Goal: Transaction & Acquisition: Register for event/course

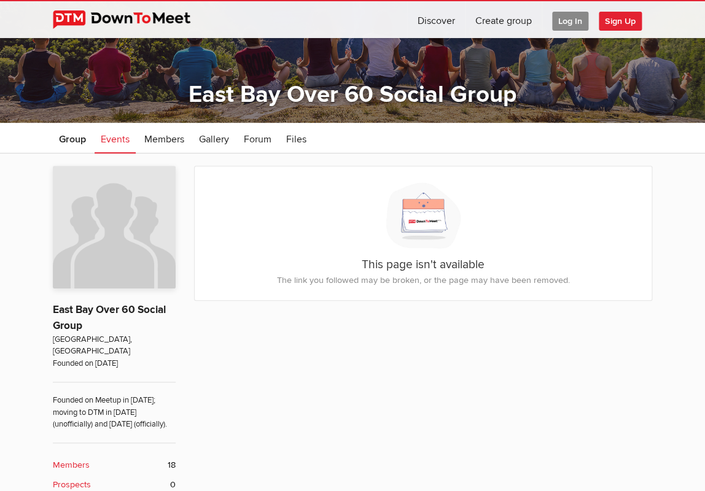
scroll to position [83, 0]
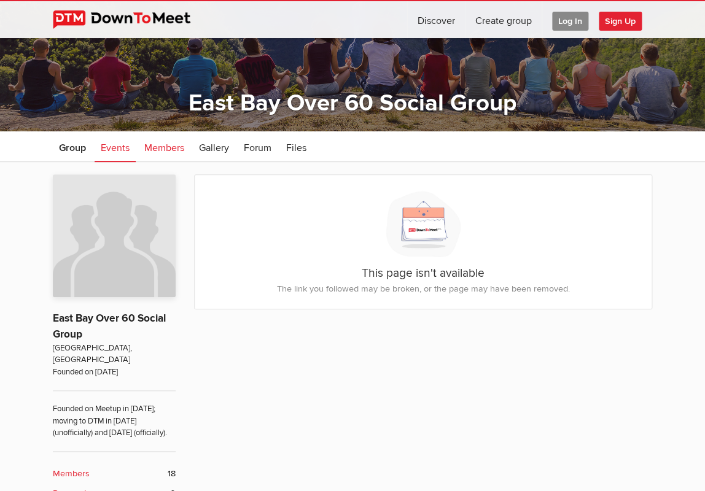
click at [165, 149] on span "Members" at bounding box center [164, 148] width 40 height 12
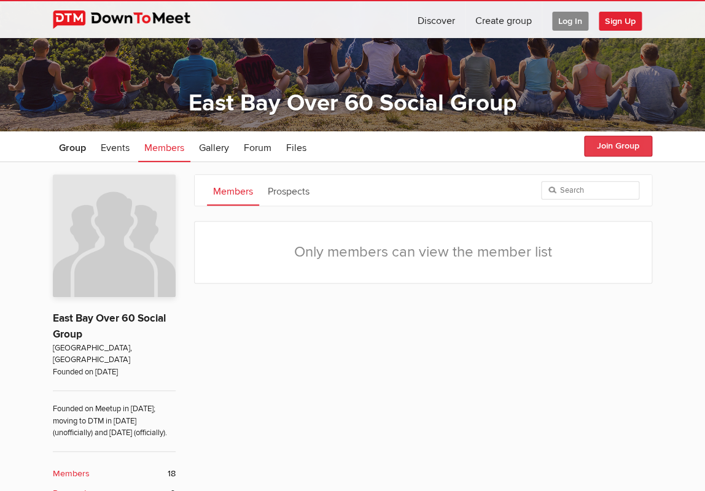
click at [612, 147] on button "Join Group" at bounding box center [618, 146] width 68 height 21
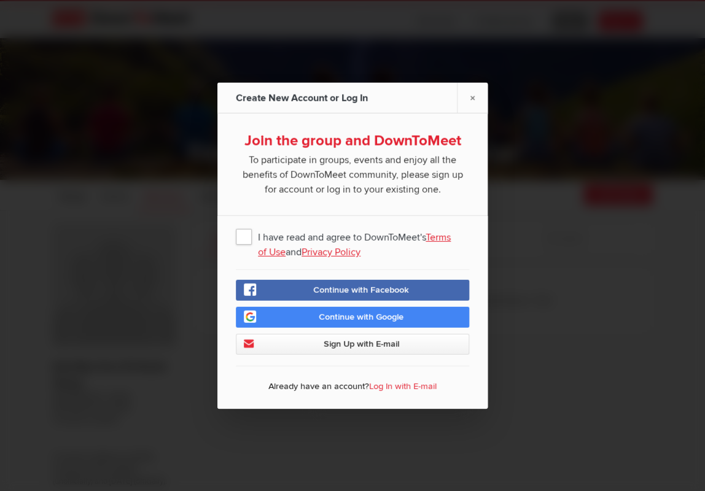
scroll to position [20, 0]
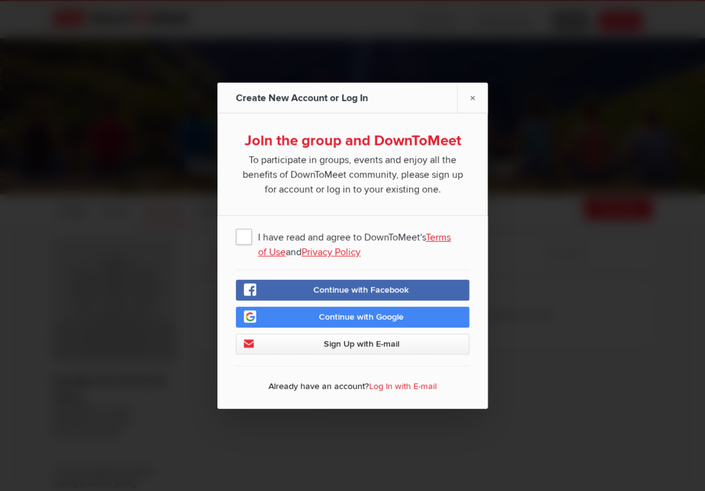
click at [246, 235] on span "I have read and agree to DownToMeet's Terms of Use and Privacy Policy" at bounding box center [352, 236] width 233 height 22
click at [0, 0] on input "I have read and agree to DownToMeet's Terms of Use and Privacy Policy" at bounding box center [0, 0] width 0 height 0
click at [348, 340] on span "Sign Up with E-mail" at bounding box center [362, 344] width 76 height 10
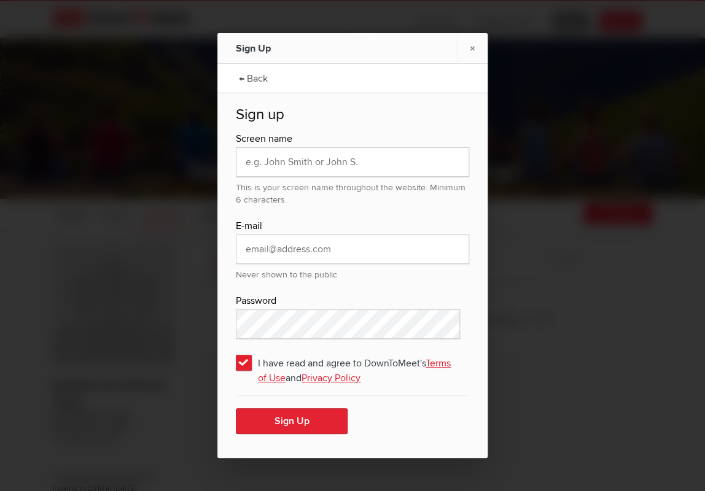
scroll to position [19, 0]
click at [243, 160] on input "text" at bounding box center [352, 161] width 233 height 29
type input "Larry Fxx"
click at [249, 249] on input "email" at bounding box center [352, 249] width 233 height 29
type input "larryfxx@icloud.com"
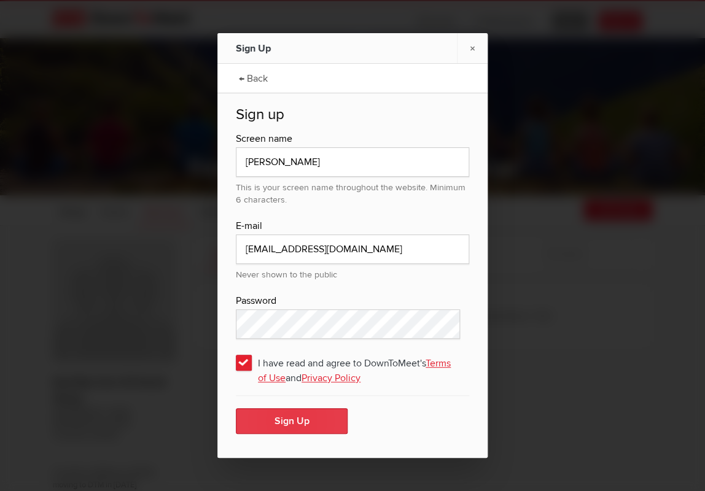
click at [289, 419] on button "Sign Up" at bounding box center [292, 421] width 112 height 26
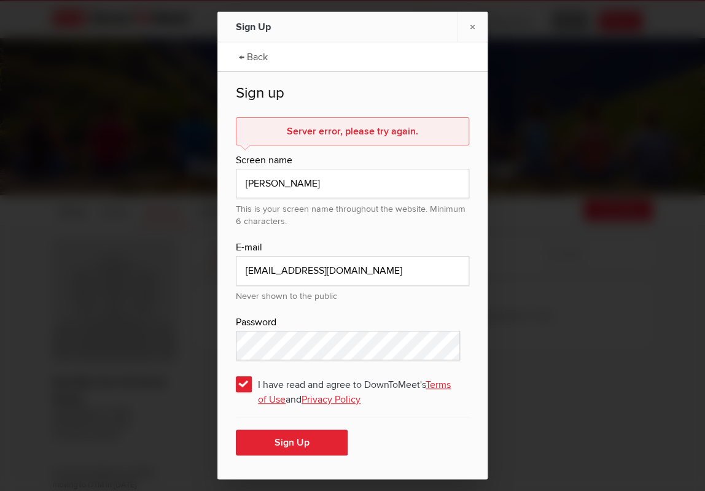
click at [457, 63] on ul "← Back" at bounding box center [352, 56] width 270 height 31
click at [424, 131] on div "Server error, please try again." at bounding box center [352, 131] width 233 height 28
click at [291, 182] on input "Larry Fxx" at bounding box center [352, 183] width 233 height 29
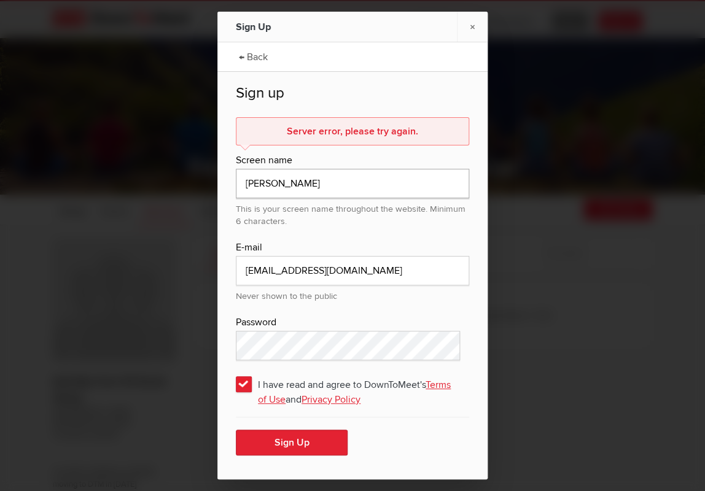
click at [291, 182] on input "Larry Fxx" at bounding box center [352, 183] width 233 height 29
click at [334, 180] on input "Larry F" at bounding box center [352, 183] width 233 height 29
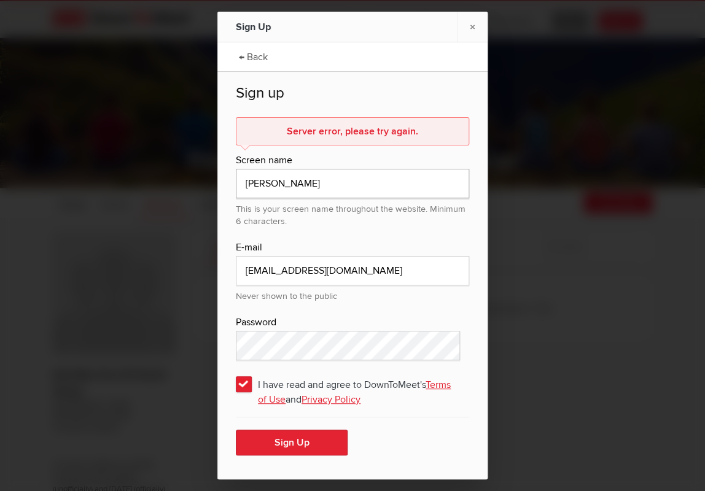
scroll to position [23, 0]
type input "Larry F"
click at [288, 439] on button "Sign Up" at bounding box center [292, 443] width 112 height 26
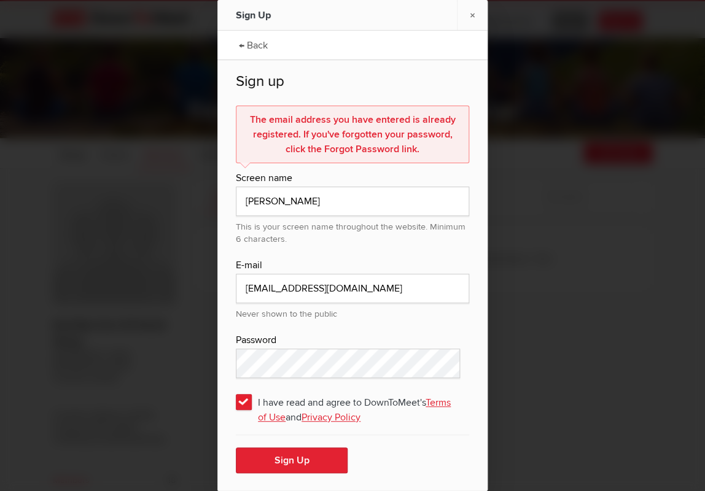
scroll to position [74, 0]
click at [298, 459] on button "Sign Up" at bounding box center [292, 461] width 112 height 26
click at [334, 289] on input "larryfxx@icloud.com" at bounding box center [352, 288] width 233 height 29
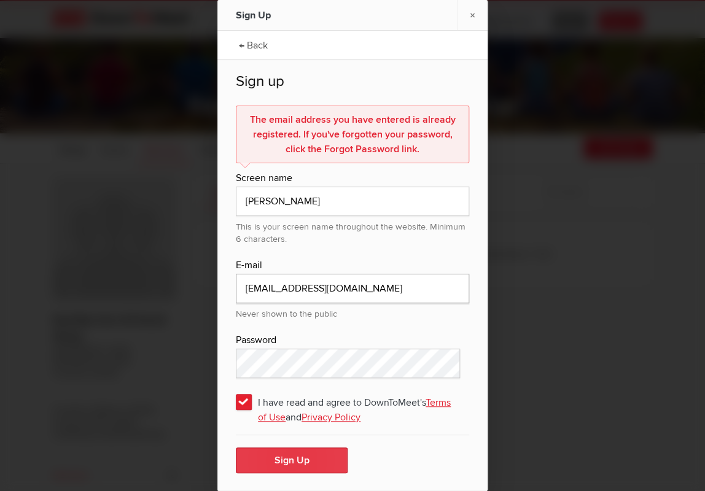
scroll to position [82, 0]
click at [293, 458] on button "Sign Up" at bounding box center [292, 461] width 112 height 26
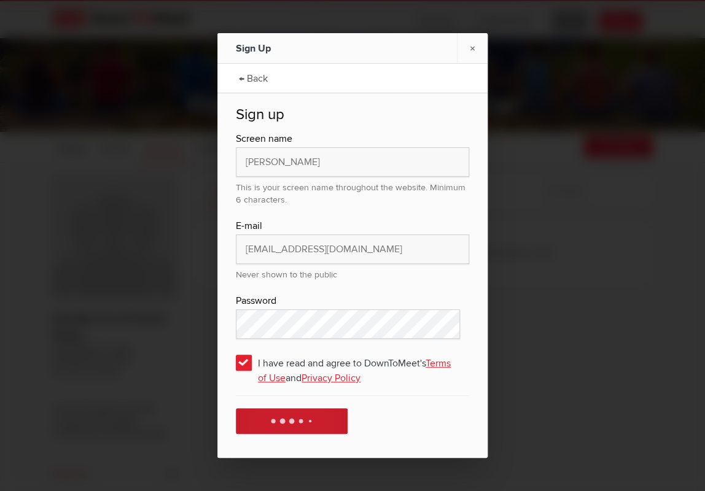
scroll to position [0, 0]
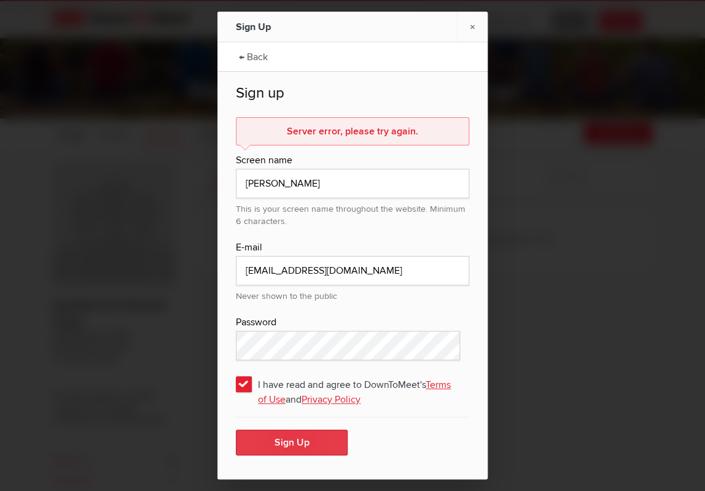
click at [289, 449] on button "Sign Up" at bounding box center [292, 443] width 112 height 26
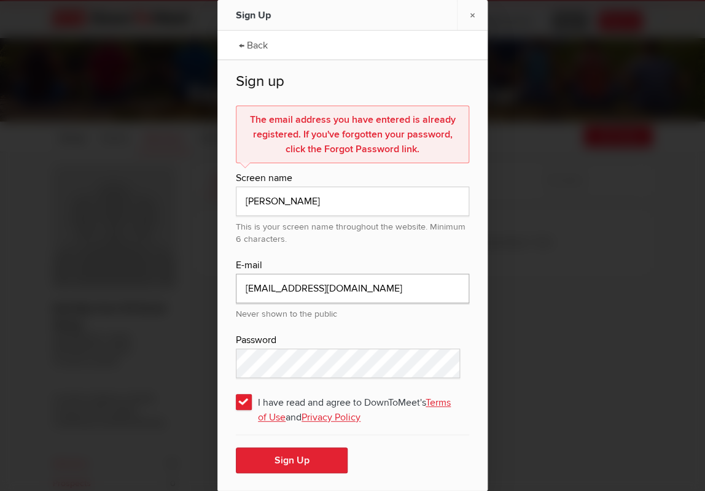
drag, startPoint x: 346, startPoint y: 289, endPoint x: 236, endPoint y: 291, distance: 110.6
click at [236, 290] on input "larryfxx334@gmail.com" at bounding box center [352, 288] width 233 height 29
type input "larryfxx334@gmail.com"
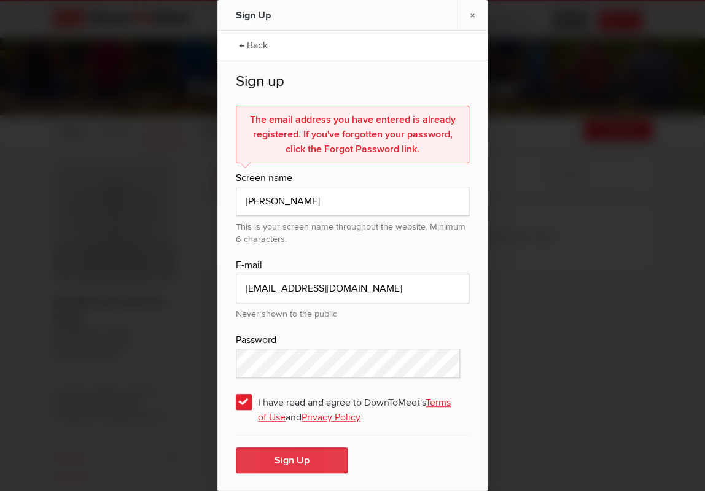
click at [293, 459] on button "Sign Up" at bounding box center [292, 461] width 112 height 26
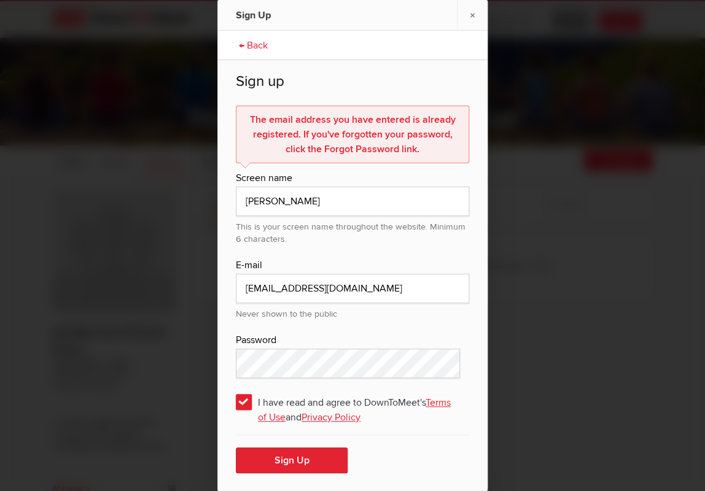
scroll to position [0, 0]
click at [282, 123] on div "The email address you have entered is already registered. If you've forgotten y…" at bounding box center [352, 135] width 233 height 58
click at [243, 46] on link "← Back" at bounding box center [253, 44] width 41 height 31
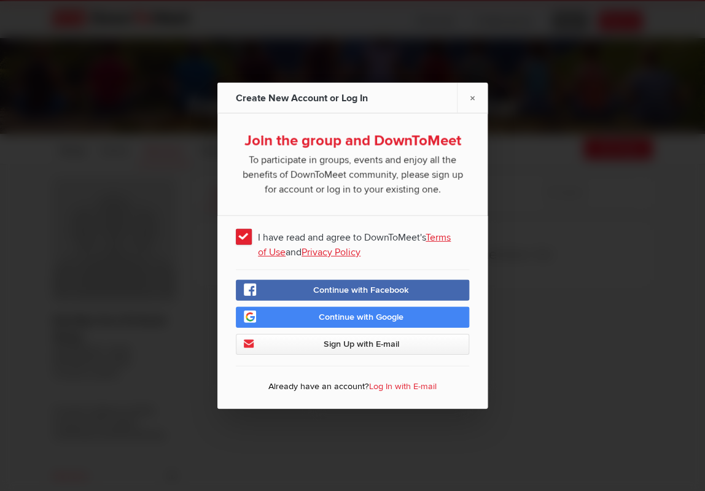
scroll to position [77, 0]
click at [393, 387] on link "Log In with E-mail" at bounding box center [403, 386] width 68 height 10
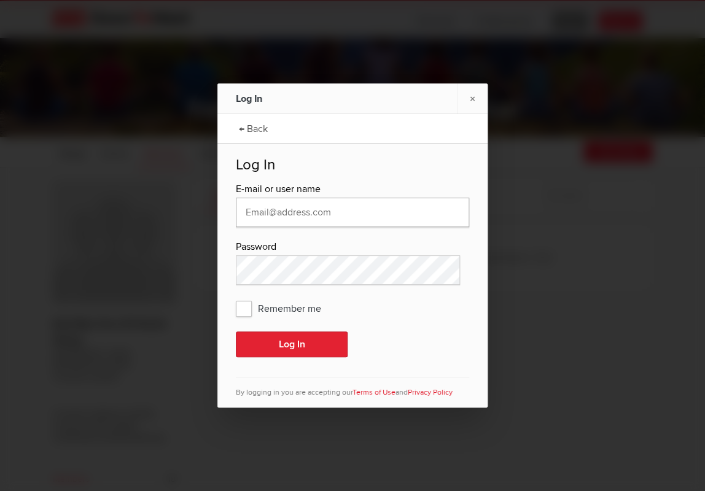
click at [249, 213] on input "text" at bounding box center [352, 212] width 233 height 29
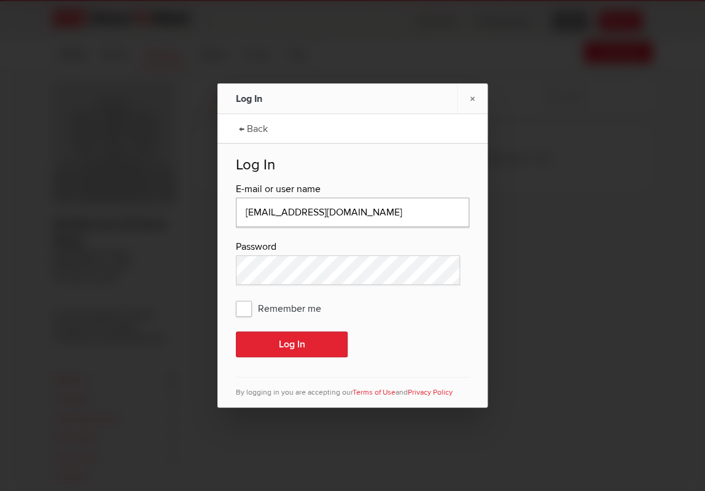
scroll to position [184, 0]
type input "larryfxx334@gmail.com"
click at [248, 308] on span "Remember me" at bounding box center [285, 308] width 98 height 22
click at [0, 0] on input "Remember me" at bounding box center [0, 0] width 0 height 0
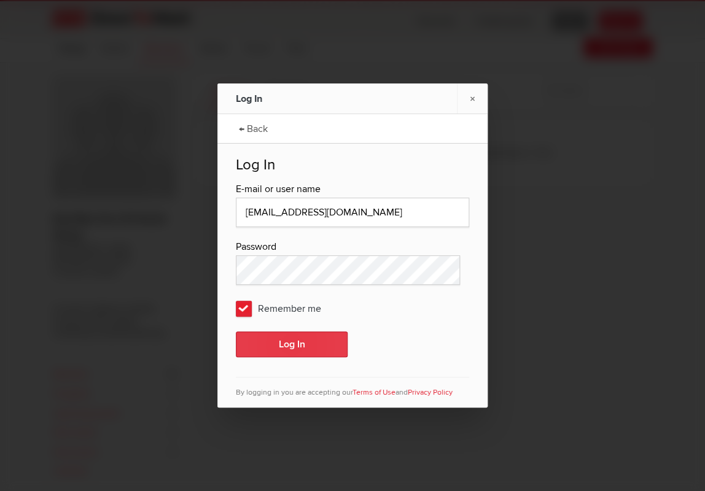
click at [295, 343] on button "Log In" at bounding box center [292, 345] width 112 height 26
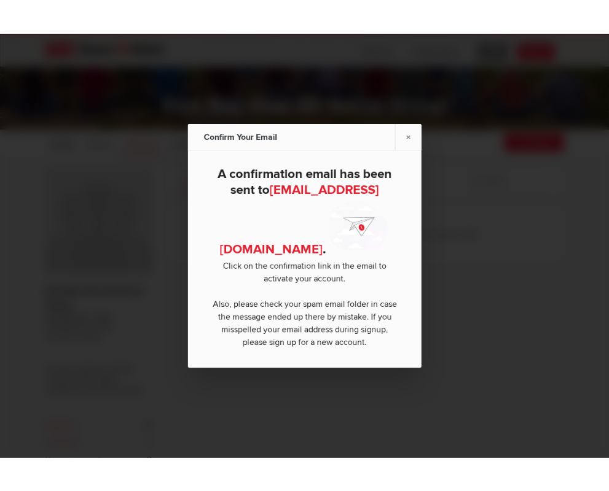
scroll to position [101, 0]
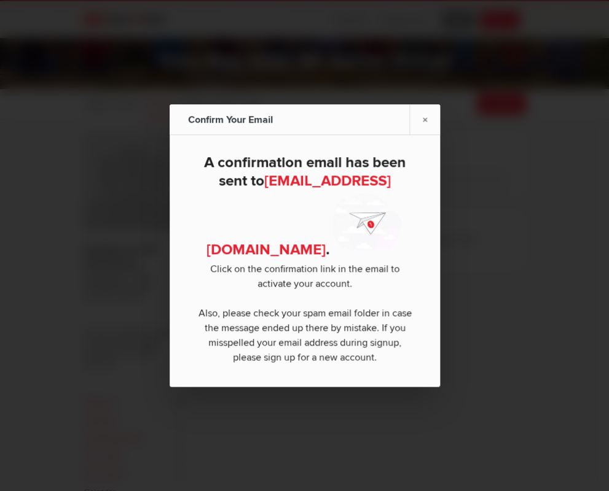
click at [295, 119] on div "Confirm Your Email" at bounding box center [255, 119] width 135 height 31
click at [424, 118] on link "×" at bounding box center [424, 119] width 31 height 30
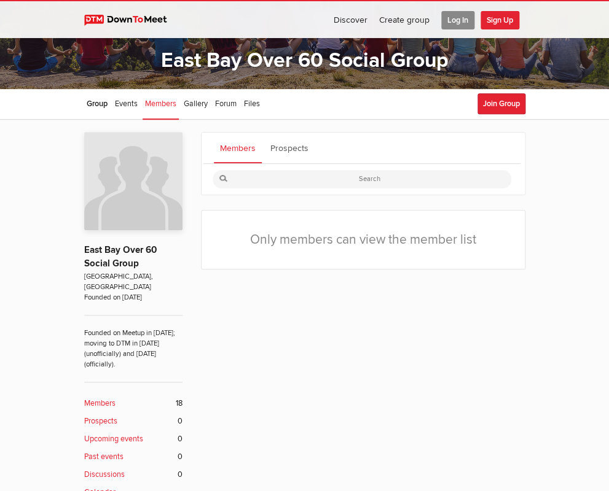
click at [214, 152] on link "Members" at bounding box center [238, 148] width 48 height 31
click at [145, 104] on span "Members" at bounding box center [160, 104] width 31 height 10
click at [145, 106] on span "Members" at bounding box center [160, 104] width 31 height 10
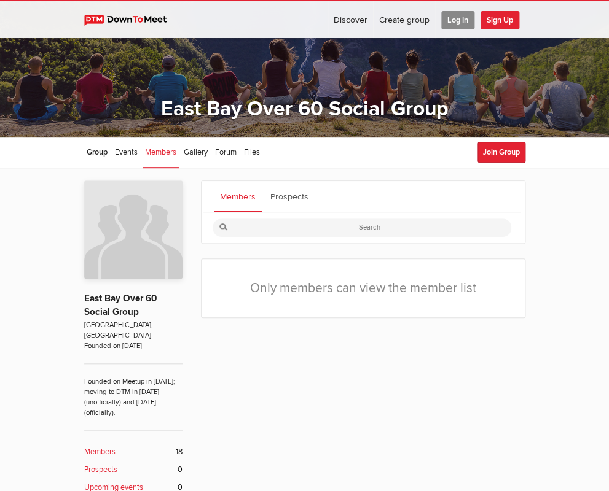
scroll to position [52, 0]
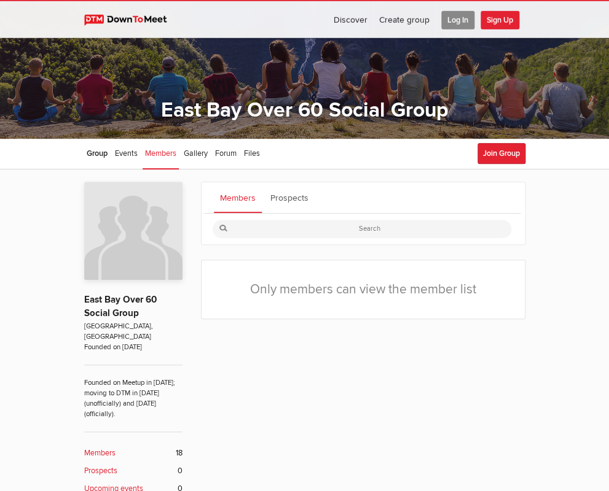
click at [474, 20] on span "Log In" at bounding box center [457, 20] width 33 height 18
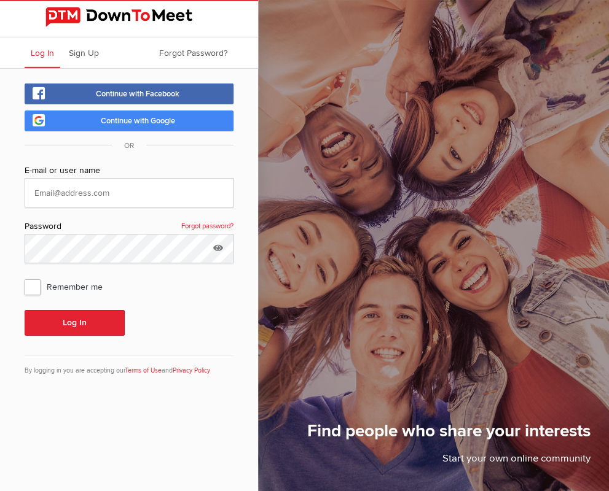
type input "larryfxx334@gmail.com"
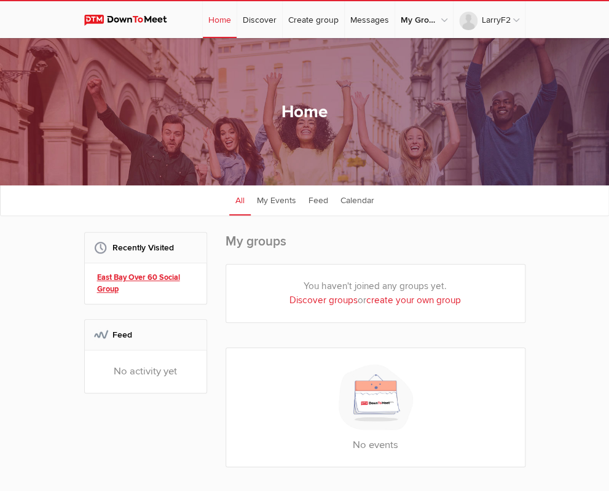
click at [97, 277] on link "East Bay Over 60 Social Group" at bounding box center [147, 283] width 101 height 23
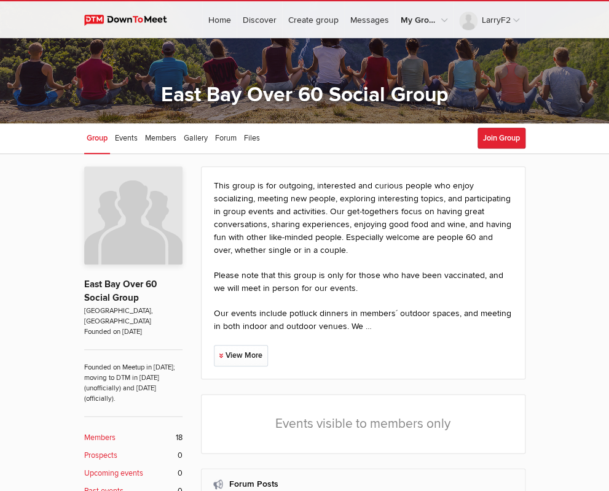
scroll to position [64, 0]
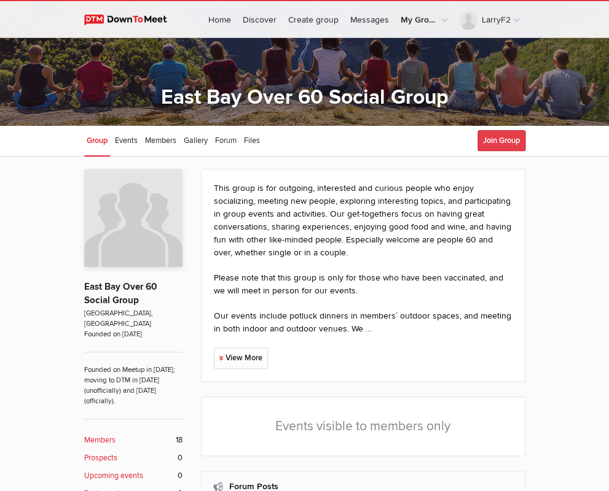
click at [525, 136] on button "Join Group" at bounding box center [501, 140] width 48 height 21
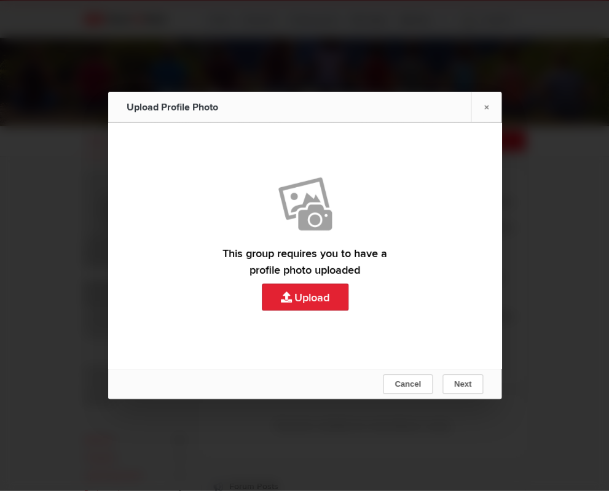
click at [293, 293] on link "Upload" at bounding box center [304, 246] width 393 height 246
type input "C:\fakepath\Larry F.png"
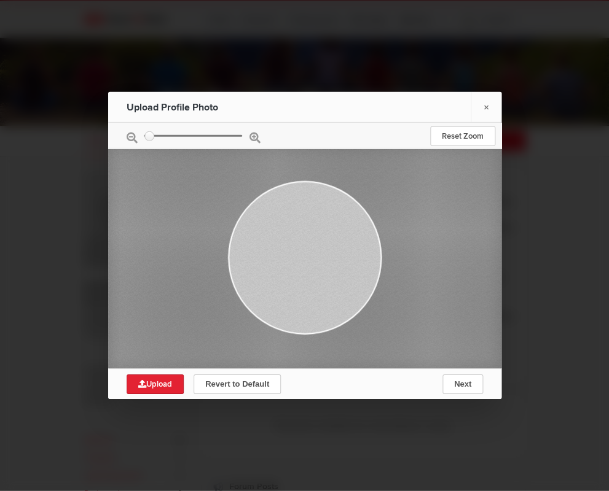
type input "0.4296"
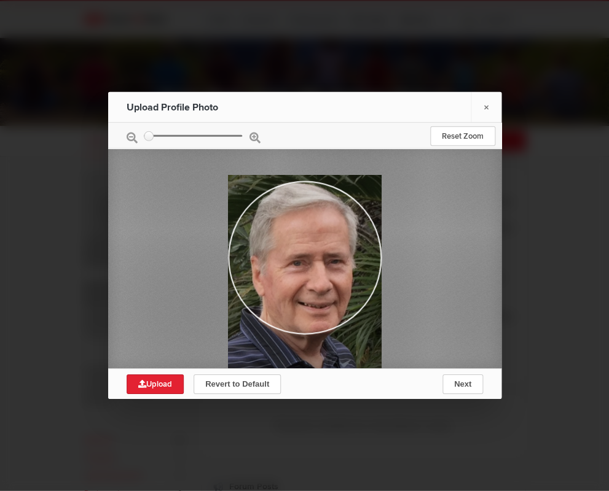
drag, startPoint x: 338, startPoint y: 220, endPoint x: 343, endPoint y: 237, distance: 17.9
click at [343, 237] on div at bounding box center [304, 275] width 154 height 201
click at [158, 384] on span "Upload" at bounding box center [155, 385] width 34 height 10
click at [459, 383] on span "Next" at bounding box center [461, 384] width 17 height 9
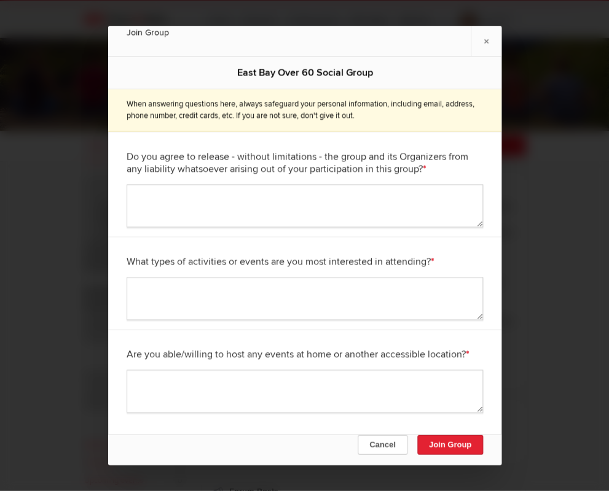
scroll to position [59, 0]
click at [146, 193] on textarea at bounding box center [305, 205] width 356 height 43
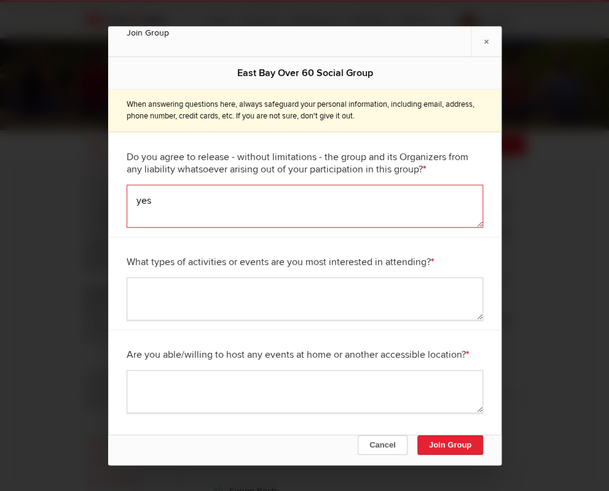
type textarea "yes"
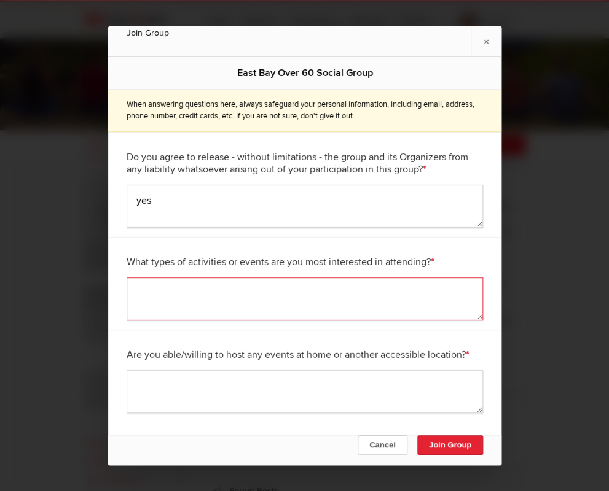
click at [170, 303] on textarea at bounding box center [305, 298] width 356 height 43
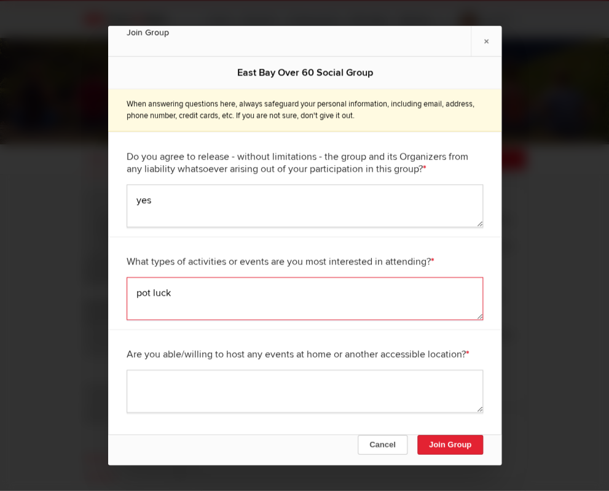
scroll to position [42, 0]
click at [153, 298] on textarea "pot luck" at bounding box center [305, 298] width 356 height 43
click at [174, 298] on textarea "potluck" at bounding box center [305, 298] width 356 height 43
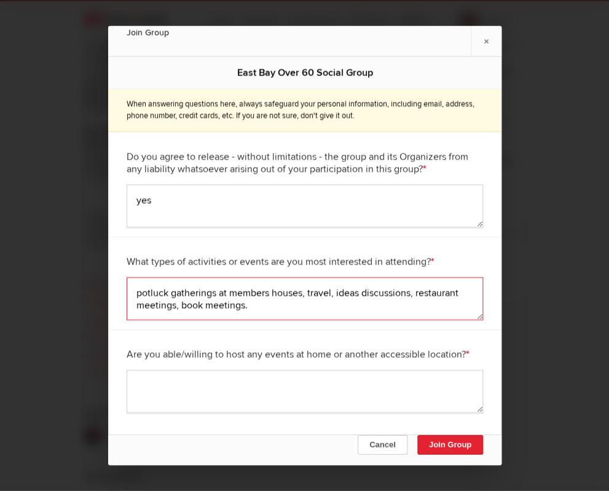
scroll to position [227, 0]
type textarea "potluck gatherings at members houses, travel, ideas discussions, restaurant mee…"
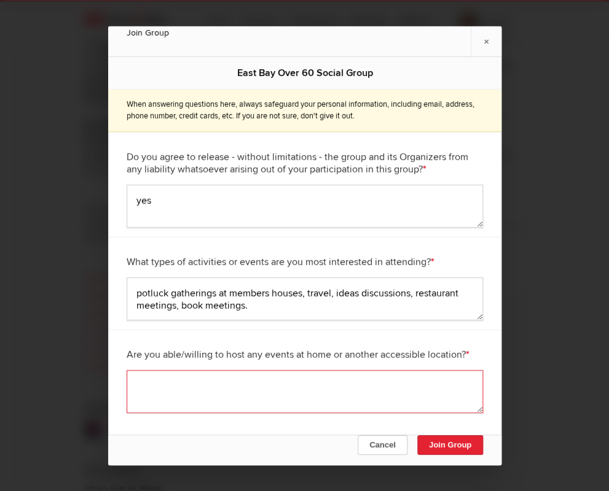
click at [144, 384] on textarea at bounding box center [305, 391] width 356 height 43
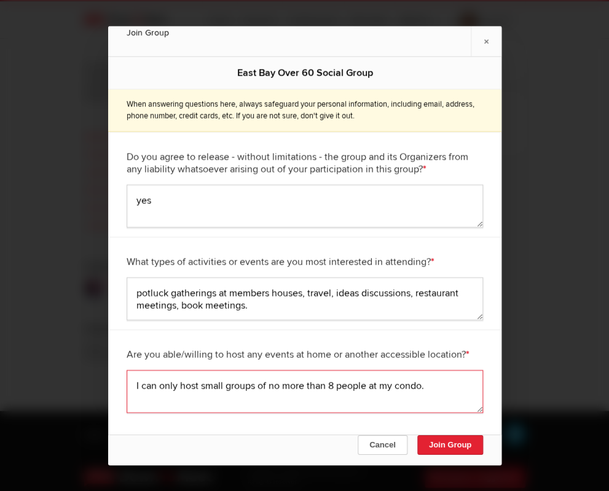
scroll to position [377, 0]
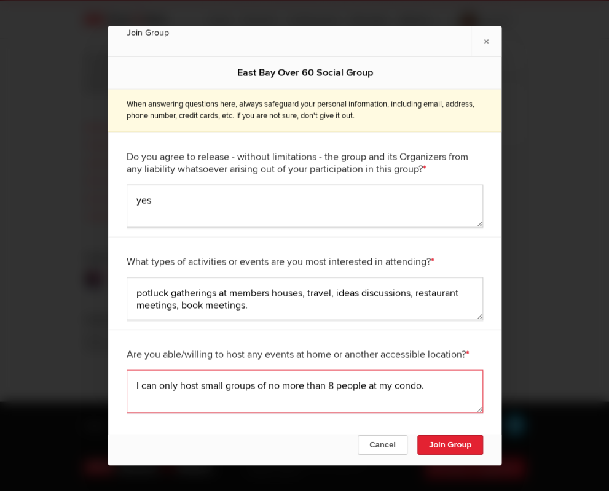
type textarea "I can only host small groups of no more than 8 people at my condo."
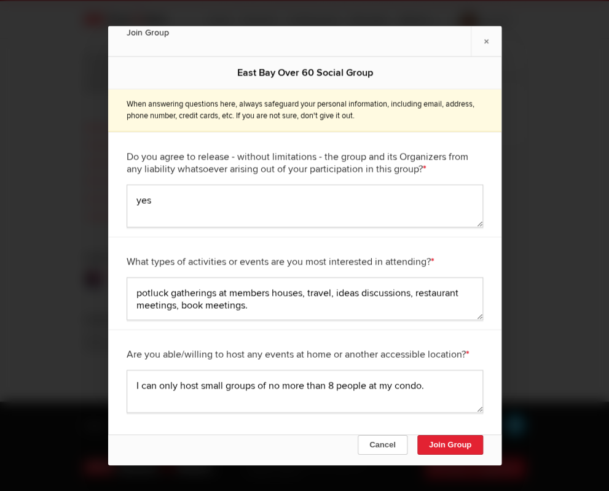
drag, startPoint x: 356, startPoint y: 40, endPoint x: 354, endPoint y: 29, distance: 10.5
click at [354, 29] on div "Join Group ×" at bounding box center [304, 41] width 393 height 31
click at [444, 442] on button "Join Group" at bounding box center [449, 445] width 66 height 20
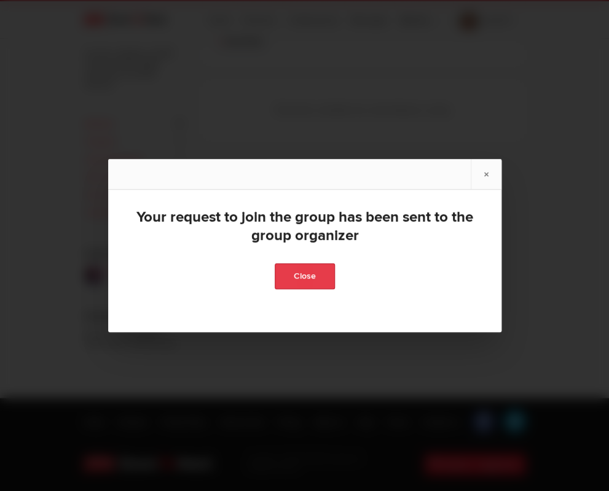
click at [300, 272] on link "Close" at bounding box center [305, 276] width 60 height 26
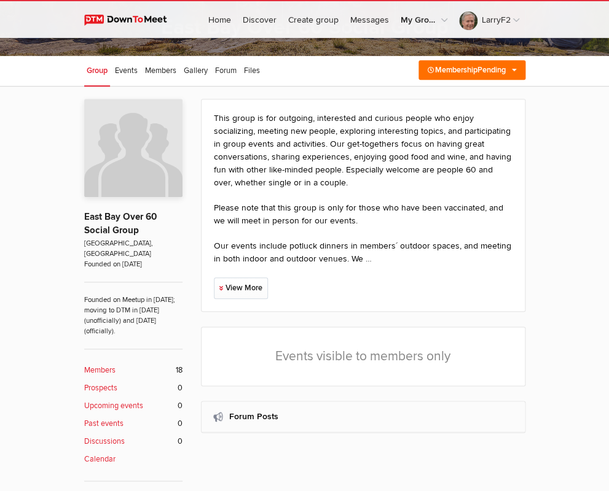
scroll to position [135, 0]
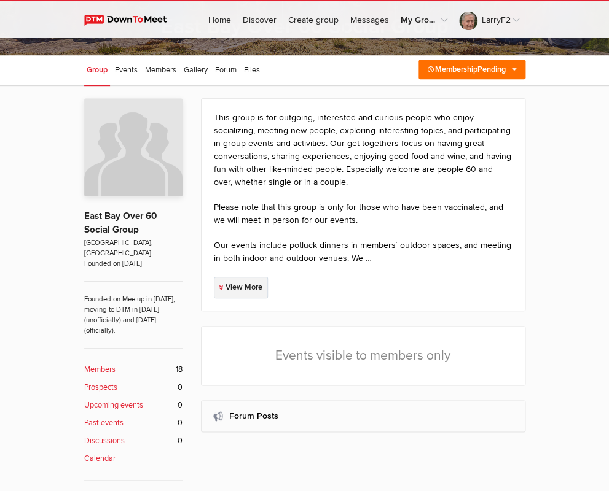
click at [214, 298] on link "View More" at bounding box center [241, 287] width 54 height 21
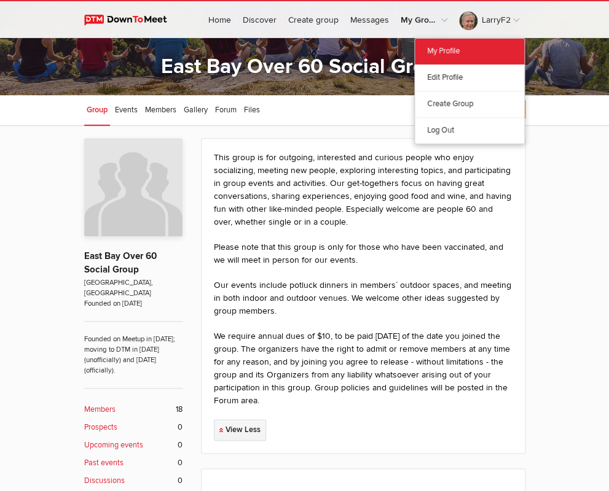
scroll to position [95, 0]
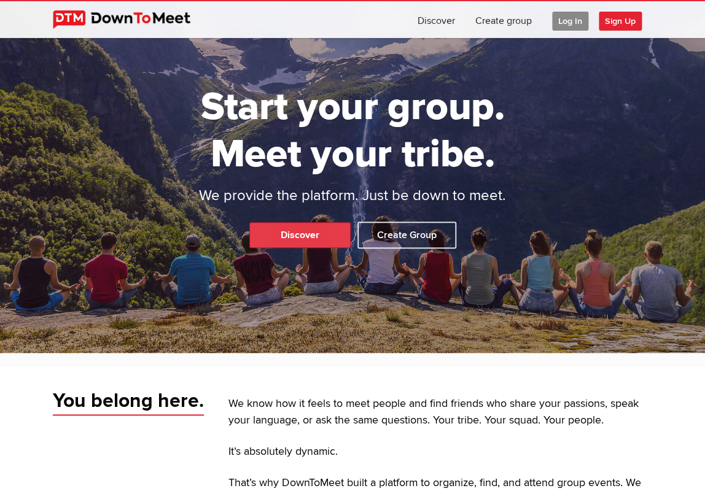
scroll to position [55, 0]
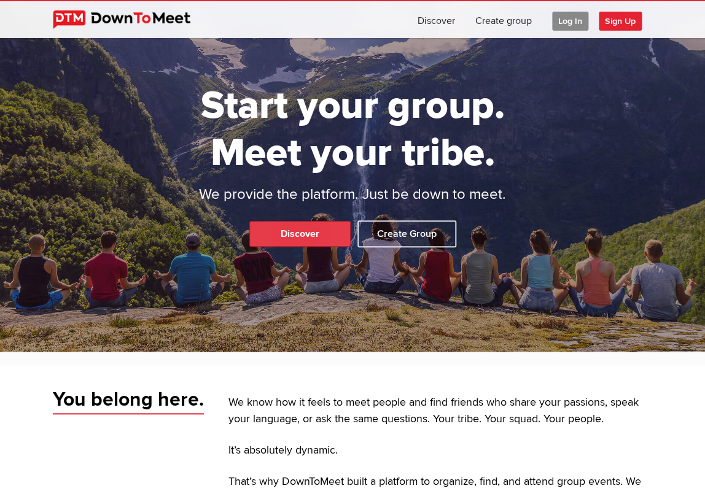
click at [317, 236] on link "Discover" at bounding box center [299, 234] width 101 height 26
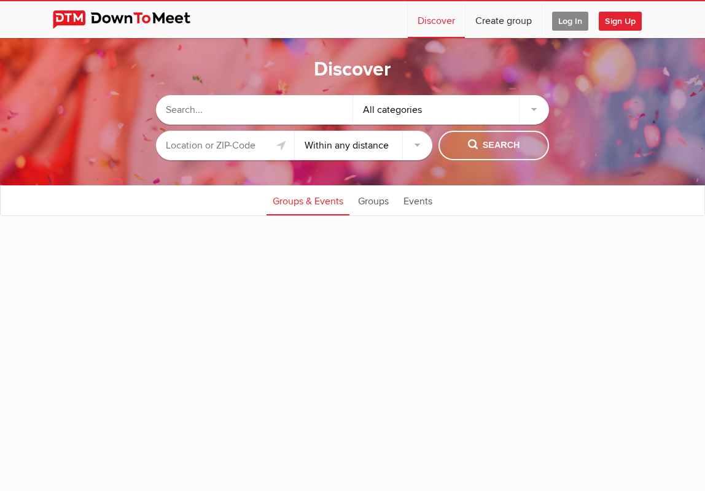
select select "null"
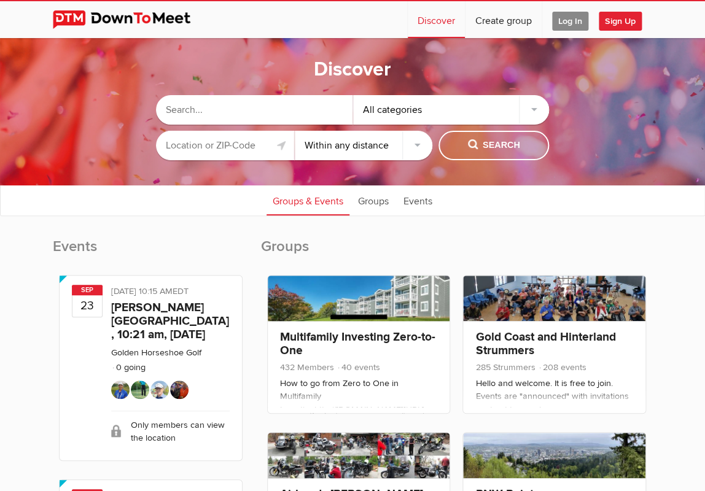
click at [271, 106] on input "text" at bounding box center [254, 109] width 197 height 29
click at [167, 112] on input "Over 60s" at bounding box center [254, 109] width 197 height 29
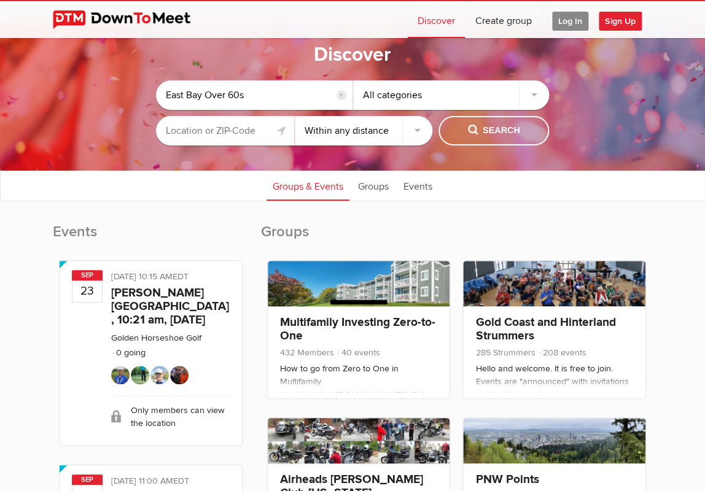
scroll to position [14, 0]
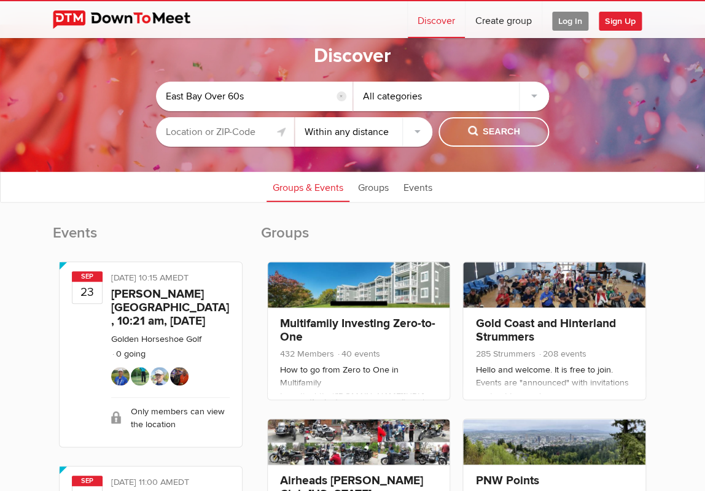
type input "East Bay Over 60s"
click at [535, 94] on div "All categories" at bounding box center [451, 96] width 197 height 29
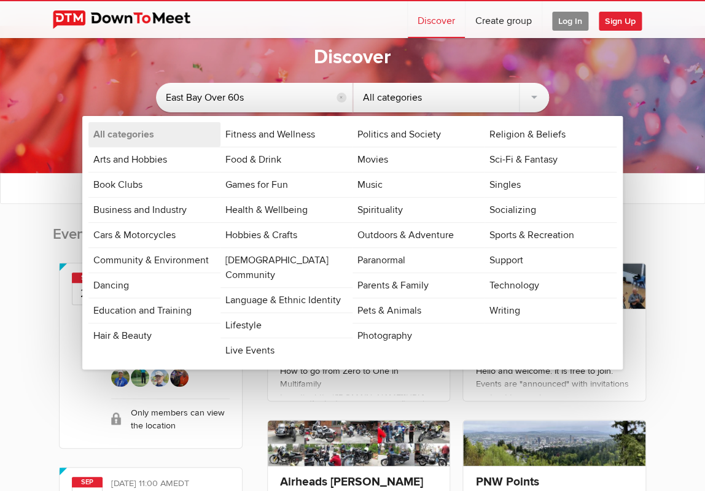
scroll to position [10, 0]
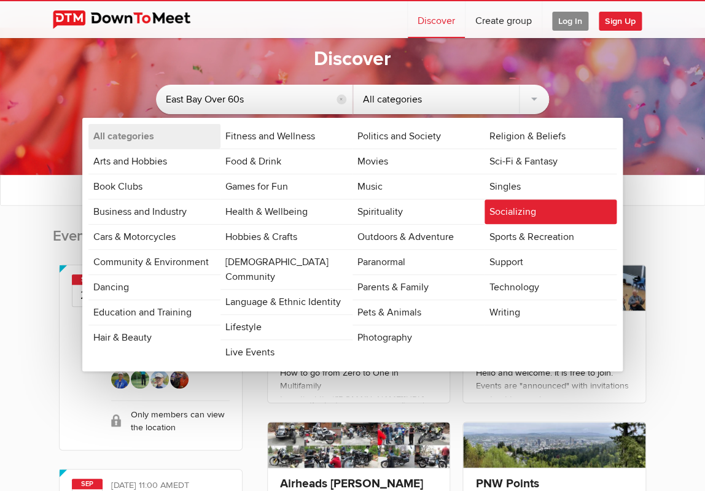
click at [523, 209] on link "Socializing" at bounding box center [551, 212] width 132 height 25
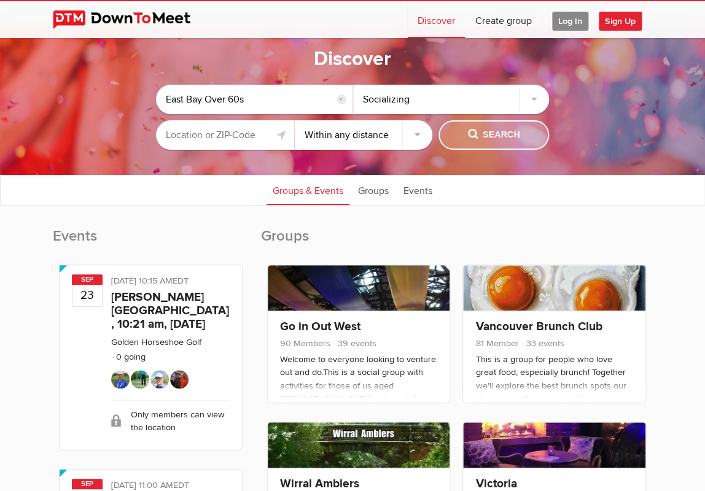
scroll to position [10, 0]
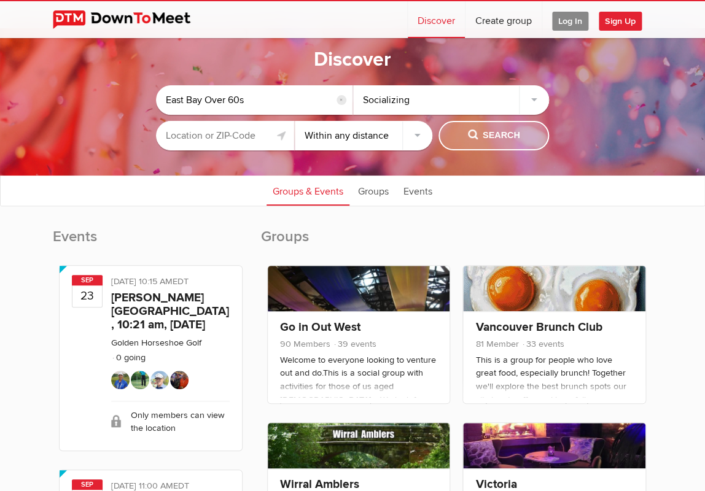
click at [487, 135] on span "Search" at bounding box center [494, 136] width 52 height 14
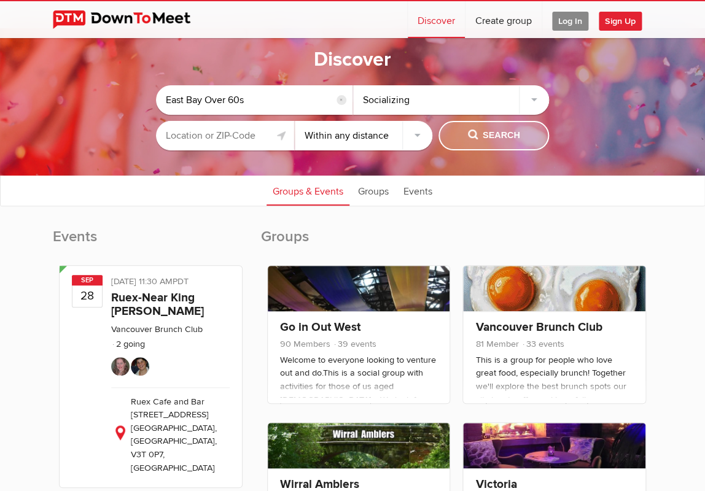
click at [480, 133] on span "Search" at bounding box center [494, 136] width 52 height 14
click at [536, 96] on div "Socializing" at bounding box center [451, 99] width 197 height 29
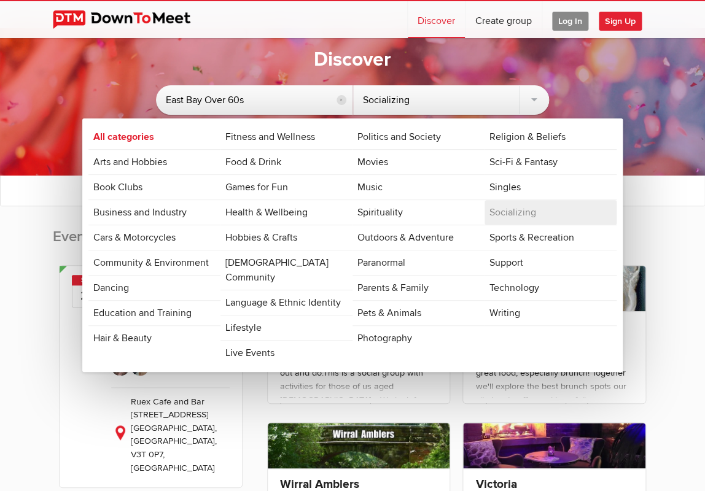
click at [587, 100] on sp-group-common-search-cat-loc "East Bay Over 60s reset Socializing All categories Arts and Hobbies Book Clubs …" at bounding box center [352, 115] width 582 height 84
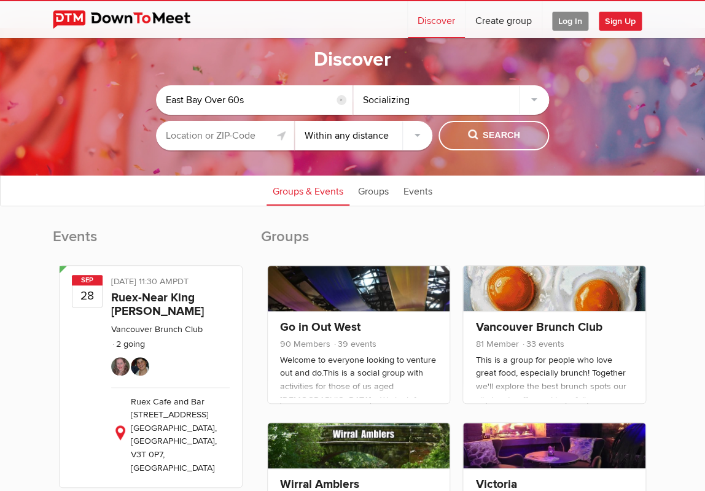
click at [216, 137] on input "text" at bounding box center [225, 135] width 138 height 29
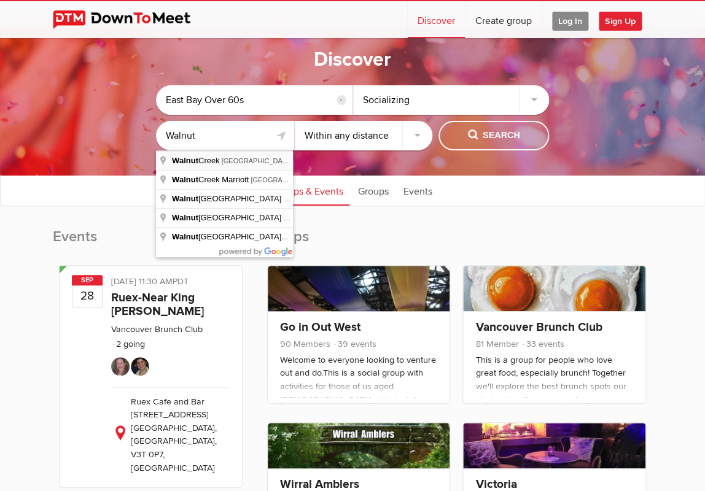
type input "Walnut Creek, CA, USA"
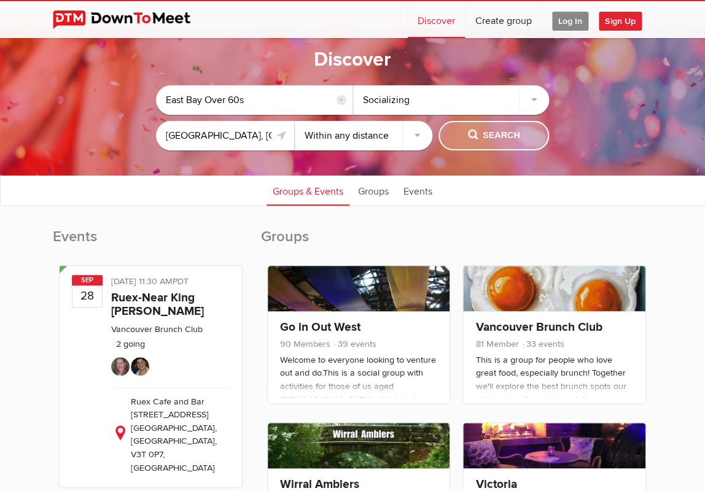
click at [469, 137] on span "Search" at bounding box center [494, 136] width 52 height 14
select select "25"
click option "Within 25 miles" at bounding box center [0, 0] width 0 height 0
click at [486, 138] on span "Search" at bounding box center [494, 136] width 52 height 14
click at [478, 131] on span "Search" at bounding box center [494, 136] width 52 height 14
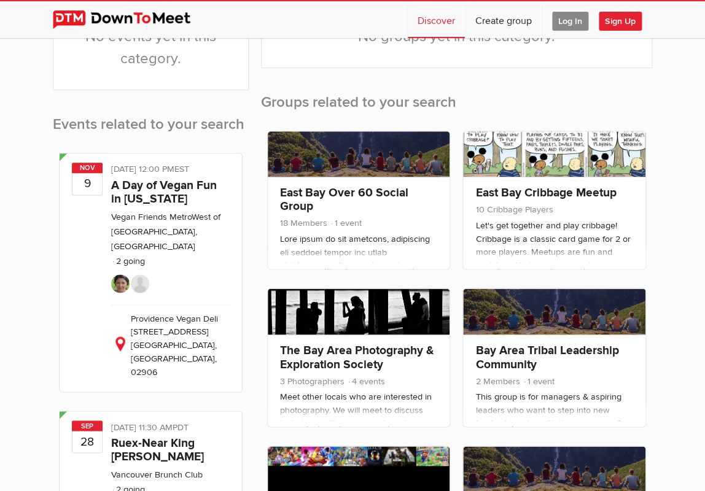
scroll to position [349, 0]
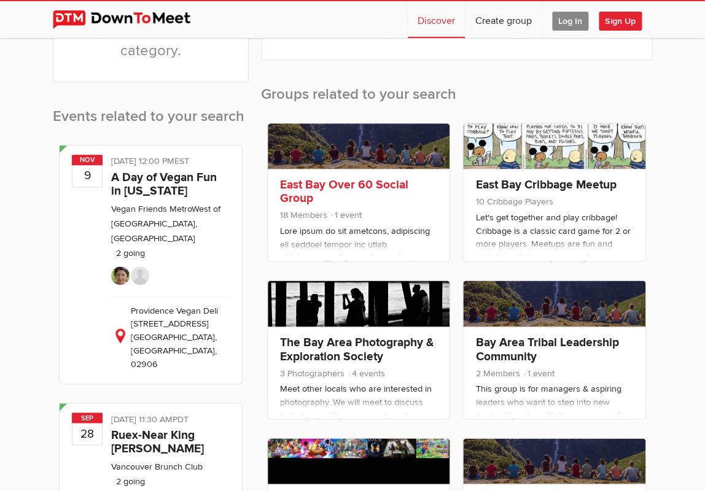
click at [329, 147] on link at bounding box center [359, 145] width 182 height 45
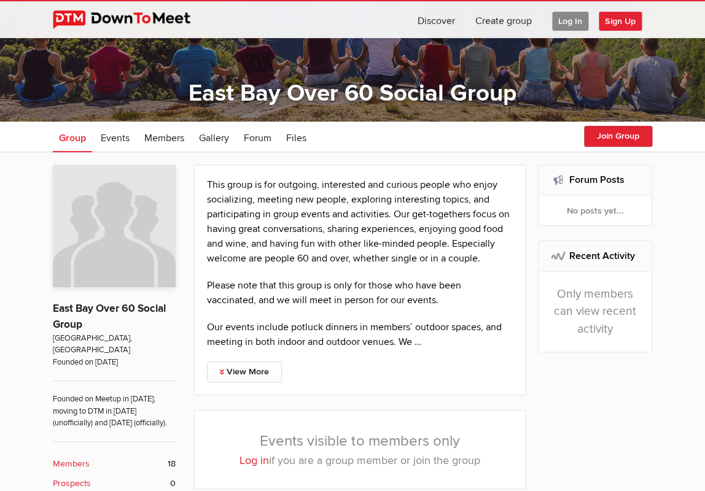
scroll to position [90, 0]
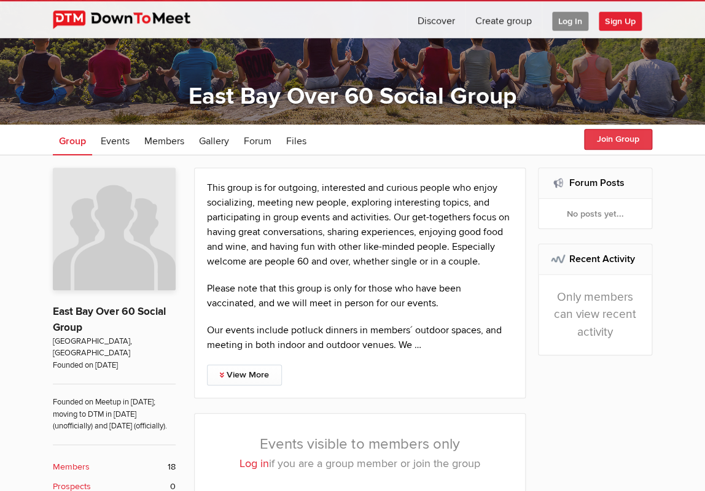
click at [607, 140] on button "Join Group" at bounding box center [618, 139] width 68 height 21
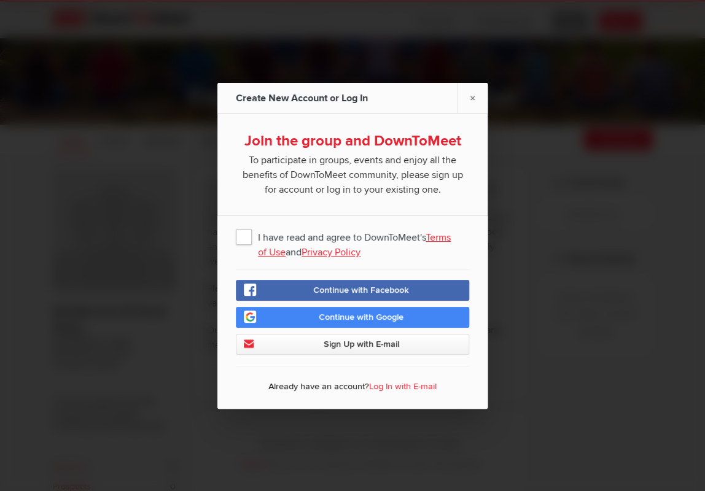
click at [243, 236] on span "I have read and agree to DownToMeet's Terms of Use and Privacy Policy" at bounding box center [352, 236] width 233 height 22
click at [0, 0] on input "I have read and agree to DownToMeet's Terms of Use and Privacy Policy" at bounding box center [0, 0] width 0 height 0
click at [383, 384] on link "Log In with E-mail" at bounding box center [403, 386] width 68 height 10
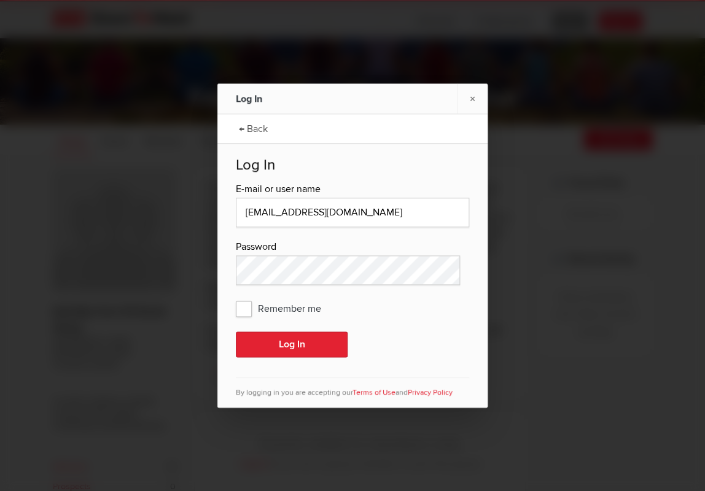
click at [246, 304] on span "Remember me" at bounding box center [285, 308] width 98 height 22
click at [0, 0] on input "Remember me" at bounding box center [0, 0] width 0 height 0
click at [293, 344] on button "Log In" at bounding box center [292, 345] width 112 height 26
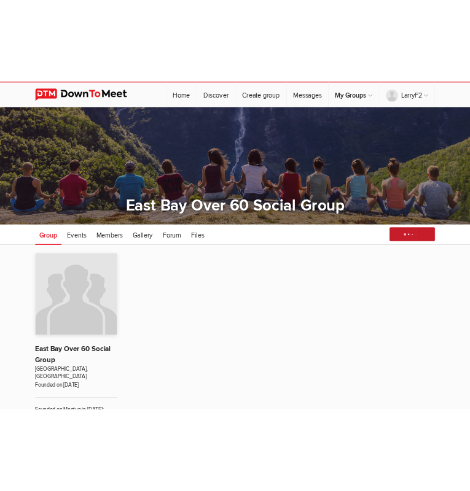
scroll to position [9, 0]
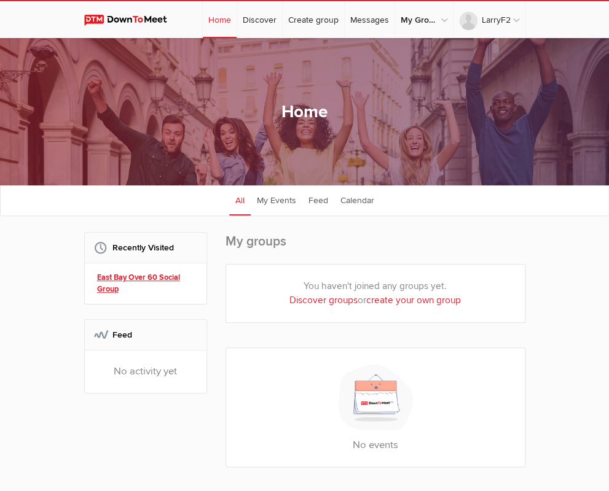
click at [97, 278] on link "East Bay Over 60 Social Group" at bounding box center [147, 283] width 101 height 23
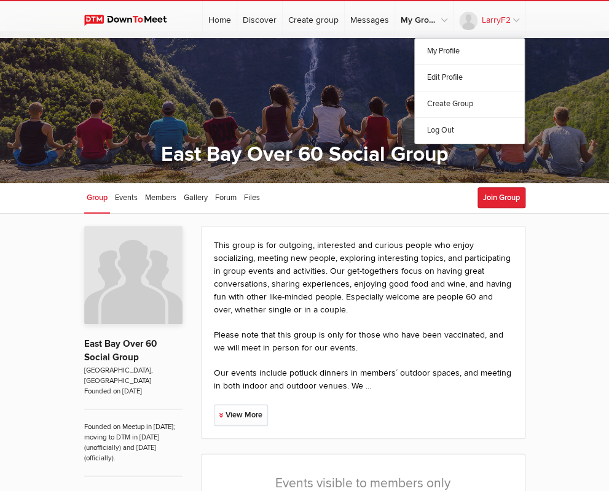
scroll to position [8, 0]
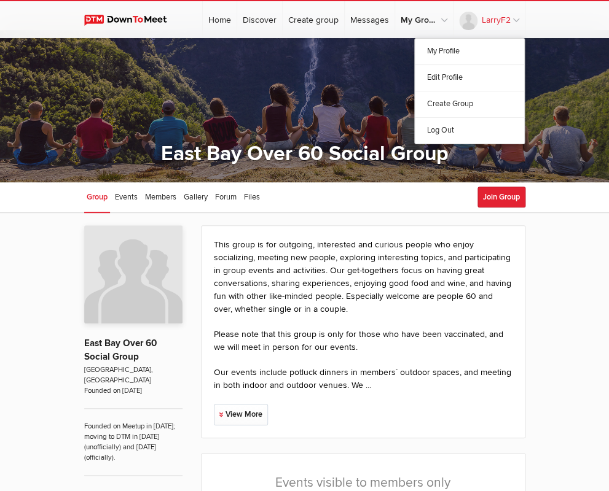
click at [525, 20] on link "LarryF2" at bounding box center [488, 19] width 71 height 37
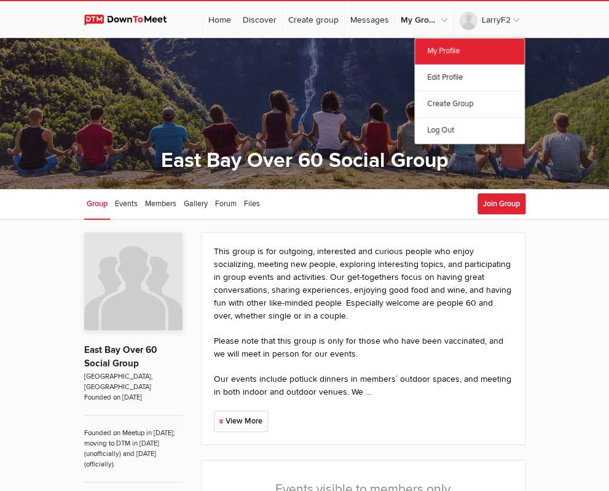
scroll to position [0, 0]
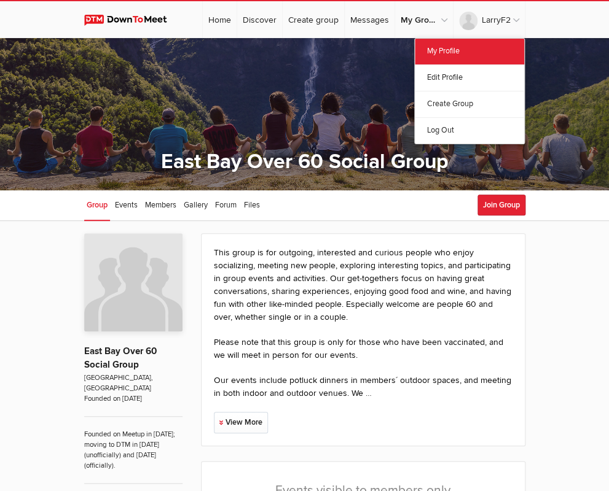
click at [524, 49] on link "My Profile" at bounding box center [469, 52] width 109 height 26
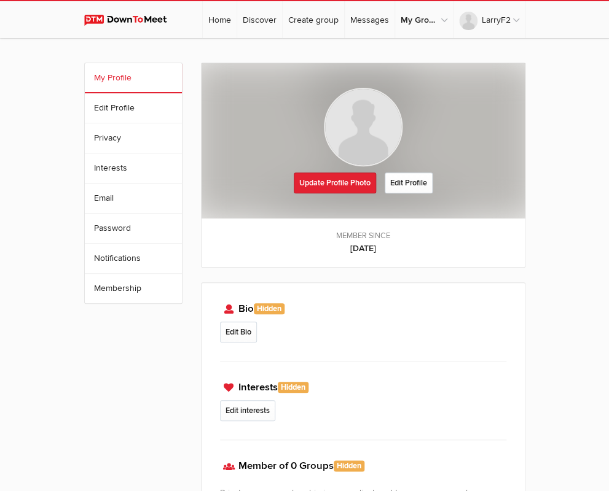
click at [374, 138] on img at bounding box center [363, 127] width 79 height 79
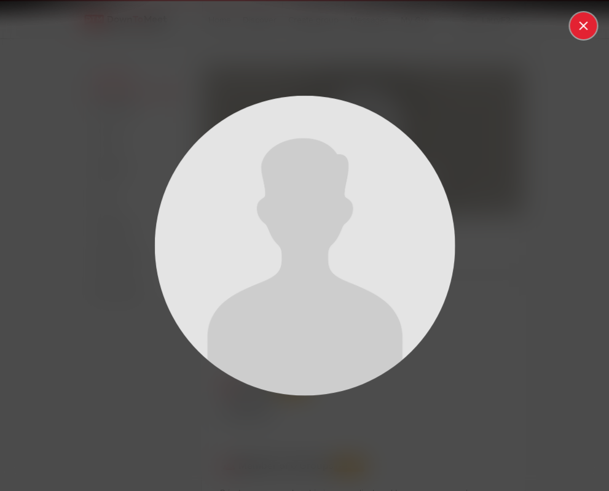
click at [583, 26] on button at bounding box center [582, 25] width 27 height 27
